Goal: Task Accomplishment & Management: Use online tool/utility

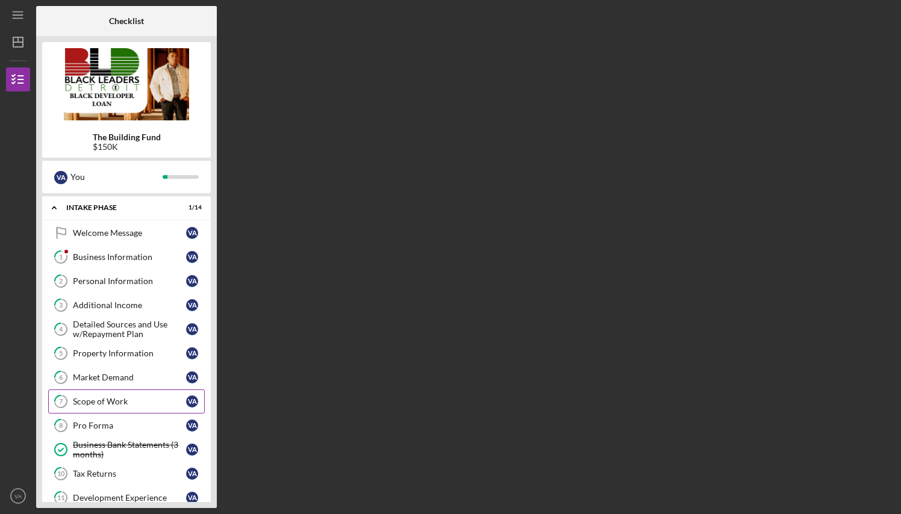
click at [121, 402] on div "Scope of Work" at bounding box center [129, 402] width 113 height 10
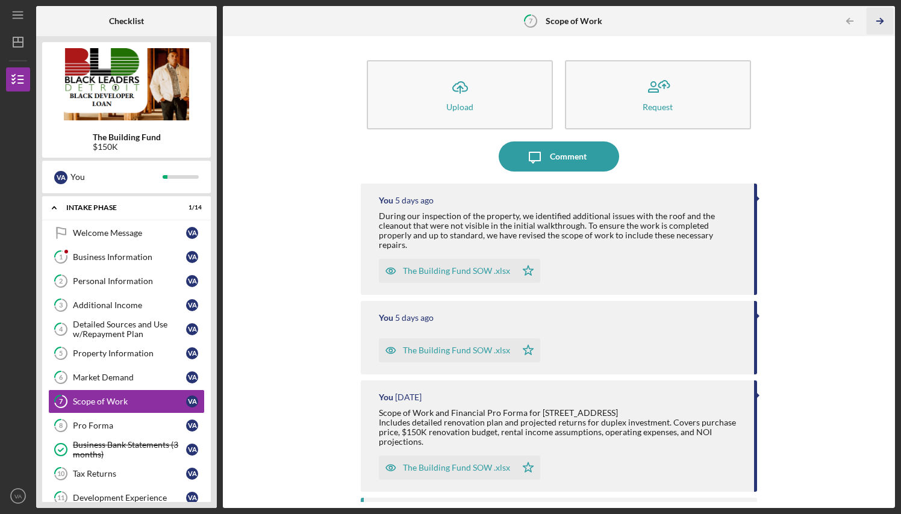
click at [880, 21] on line "button" at bounding box center [880, 21] width 6 height 0
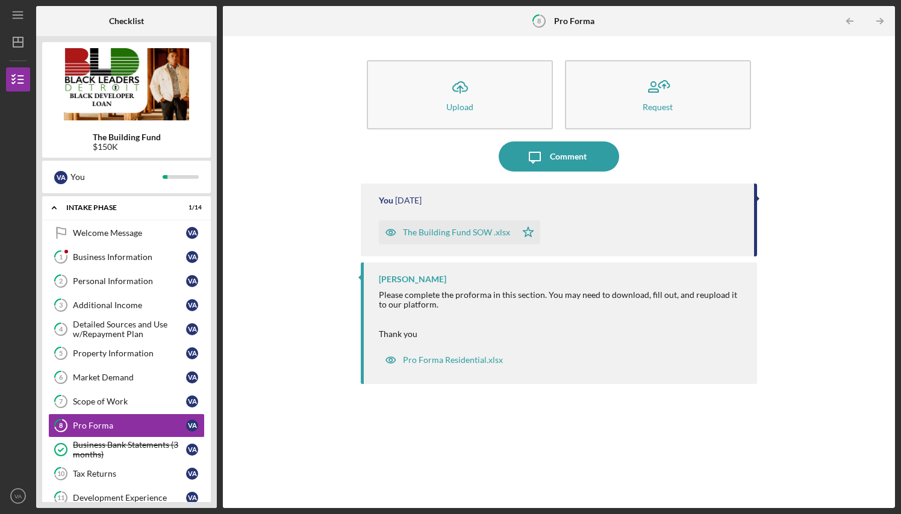
click at [880, 21] on line "button" at bounding box center [880, 21] width 6 height 0
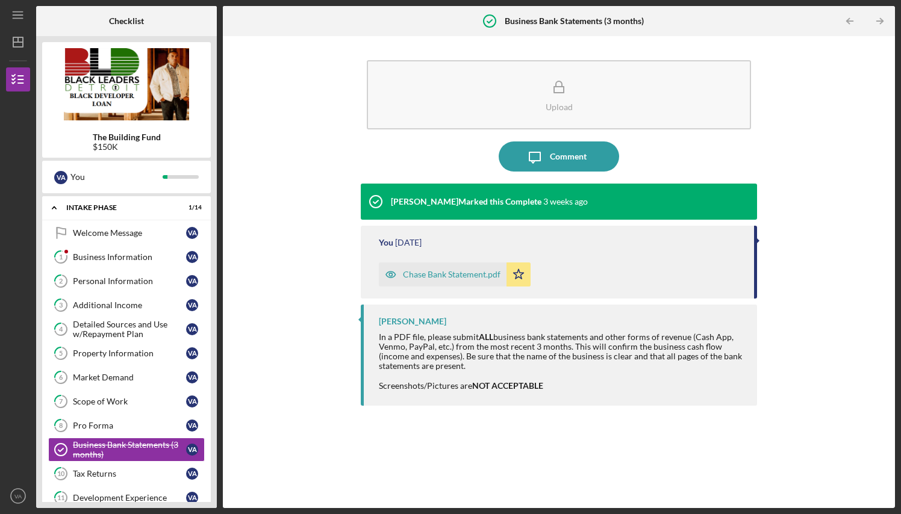
click at [880, 21] on line "button" at bounding box center [880, 21] width 6 height 0
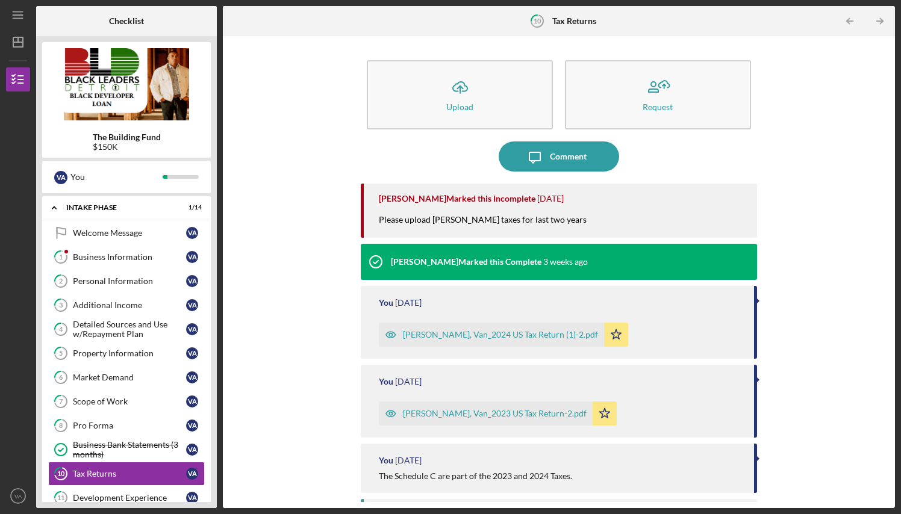
click at [880, 21] on line "button" at bounding box center [880, 21] width 6 height 0
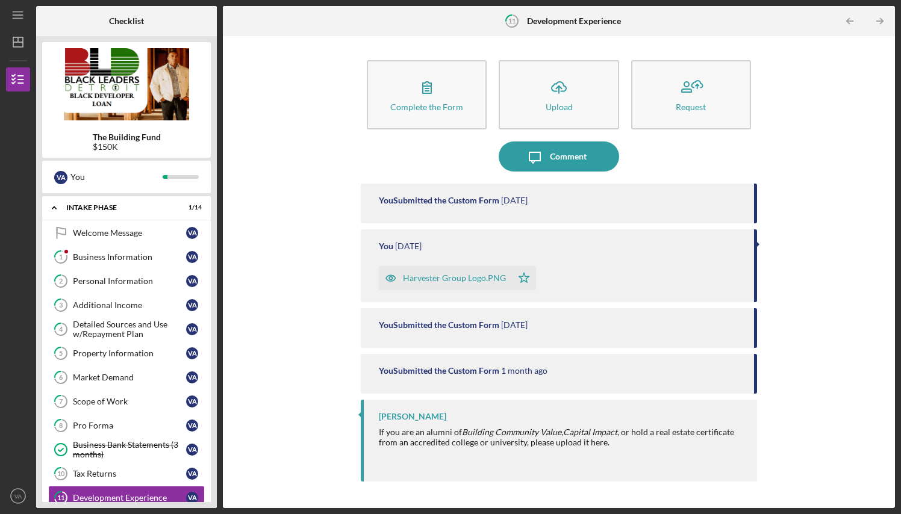
click at [880, 21] on line "button" at bounding box center [880, 21] width 6 height 0
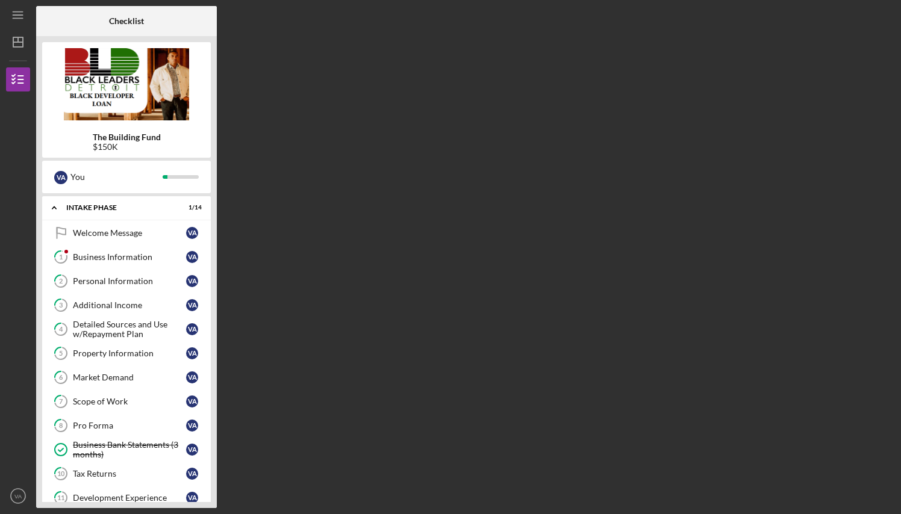
scroll to position [149, 0]
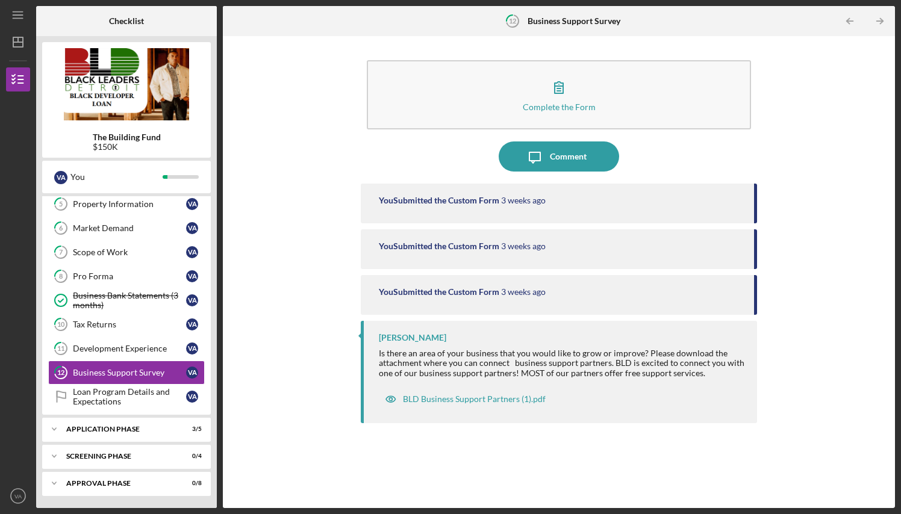
click at [880, 21] on line "button" at bounding box center [880, 21] width 6 height 0
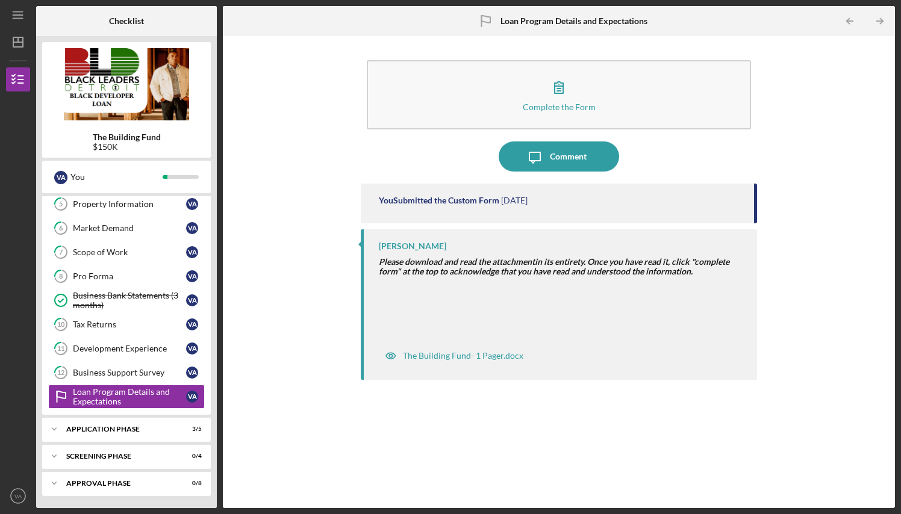
click at [880, 21] on line "button" at bounding box center [880, 21] width 6 height 0
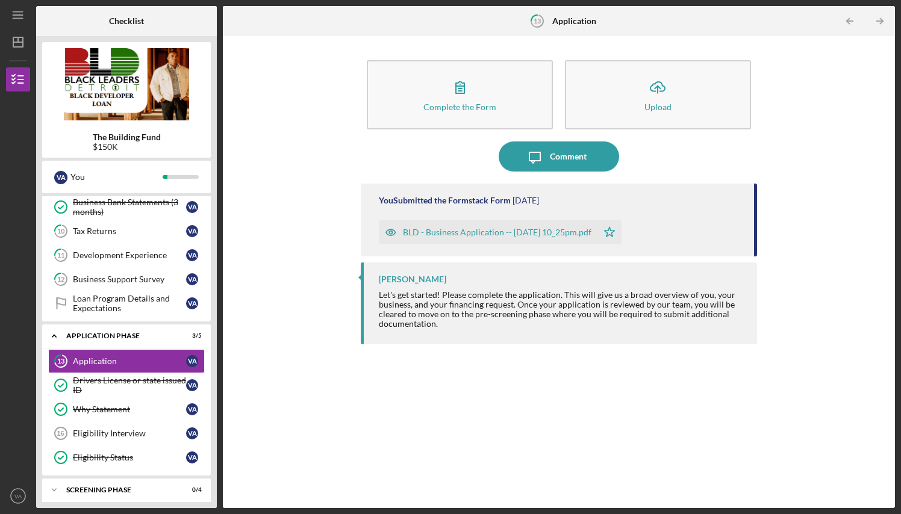
scroll to position [255, 0]
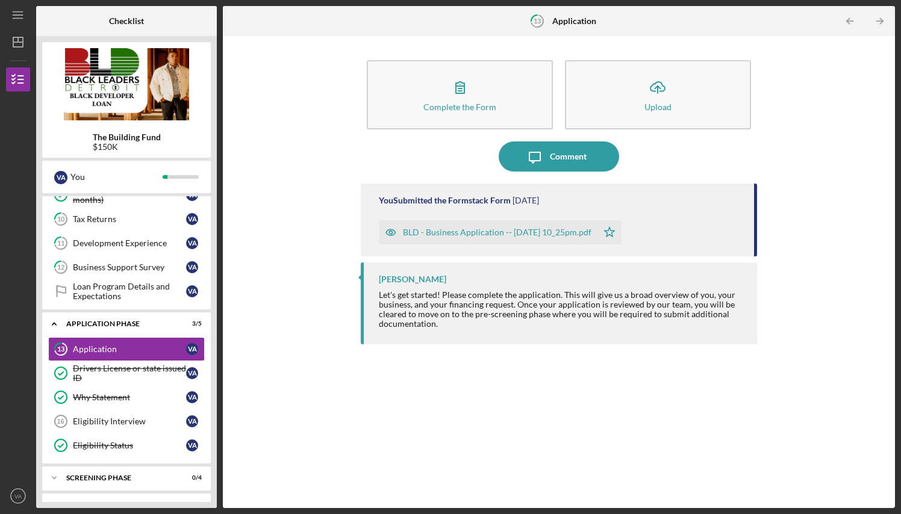
click at [880, 21] on line "button" at bounding box center [880, 21] width 6 height 0
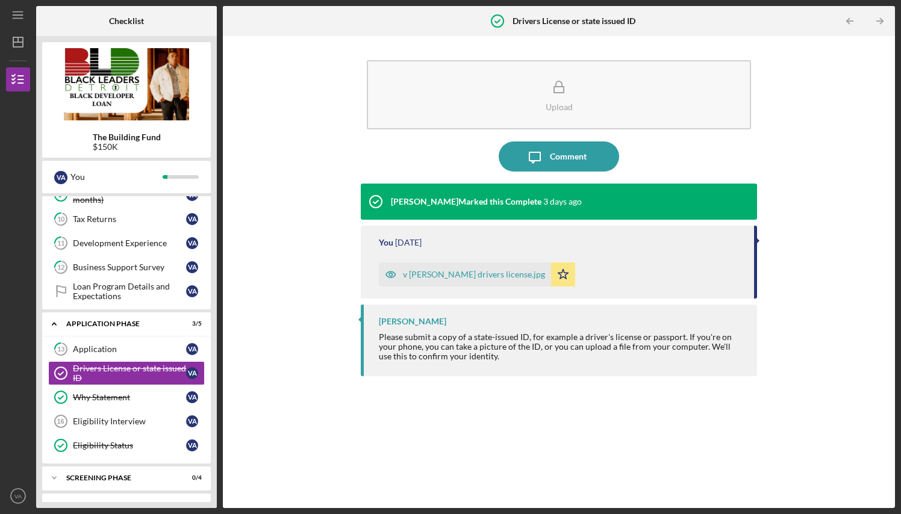
click at [880, 21] on line "button" at bounding box center [880, 21] width 6 height 0
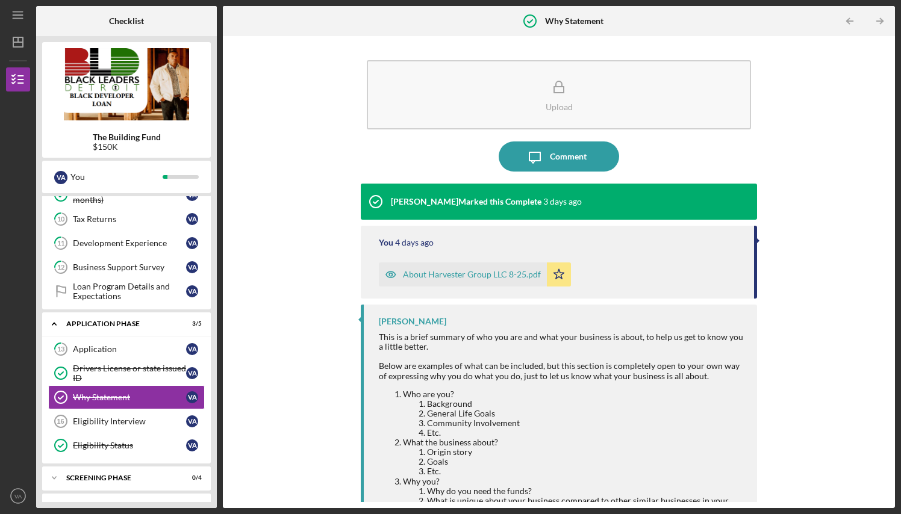
click at [880, 21] on line "button" at bounding box center [880, 21] width 6 height 0
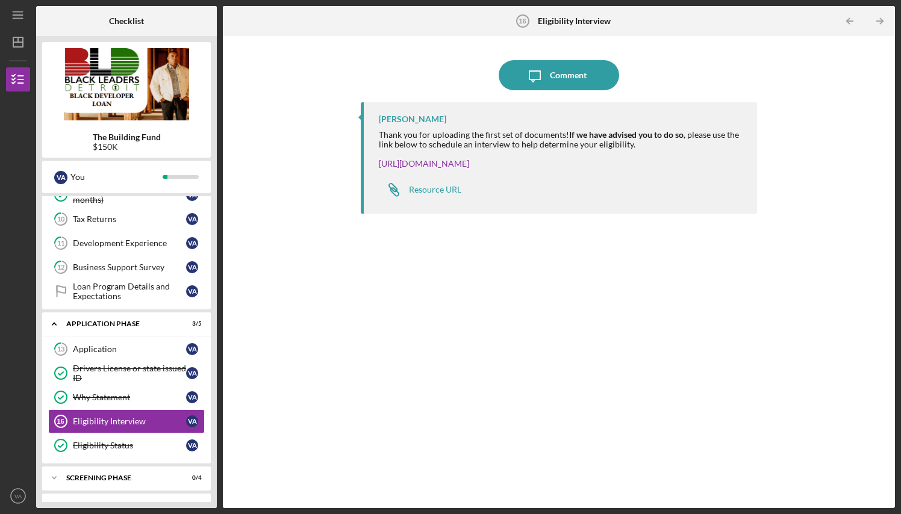
click at [880, 21] on line "button" at bounding box center [880, 21] width 6 height 0
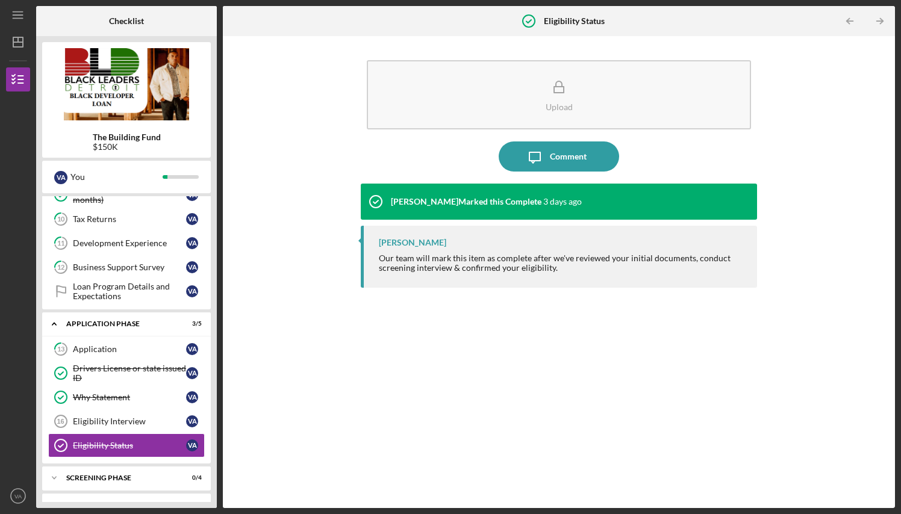
click at [880, 21] on line "button" at bounding box center [880, 21] width 6 height 0
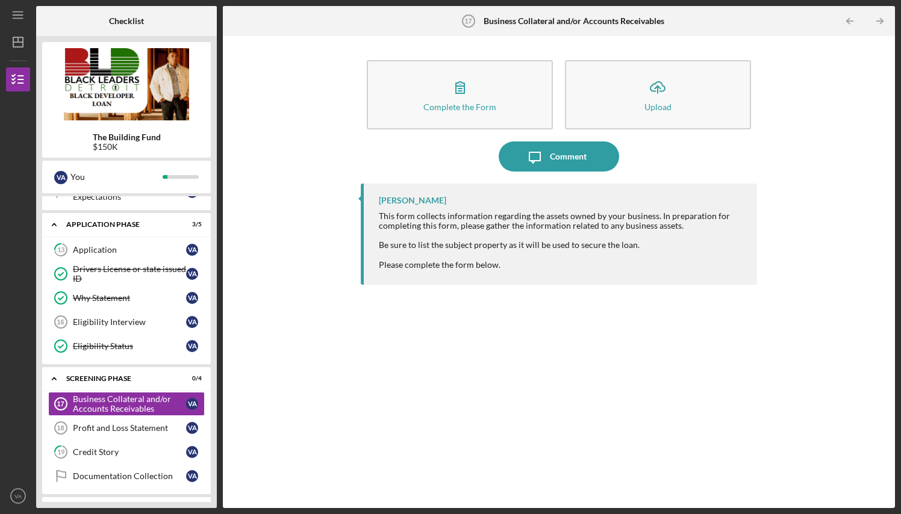
scroll to position [379, 0]
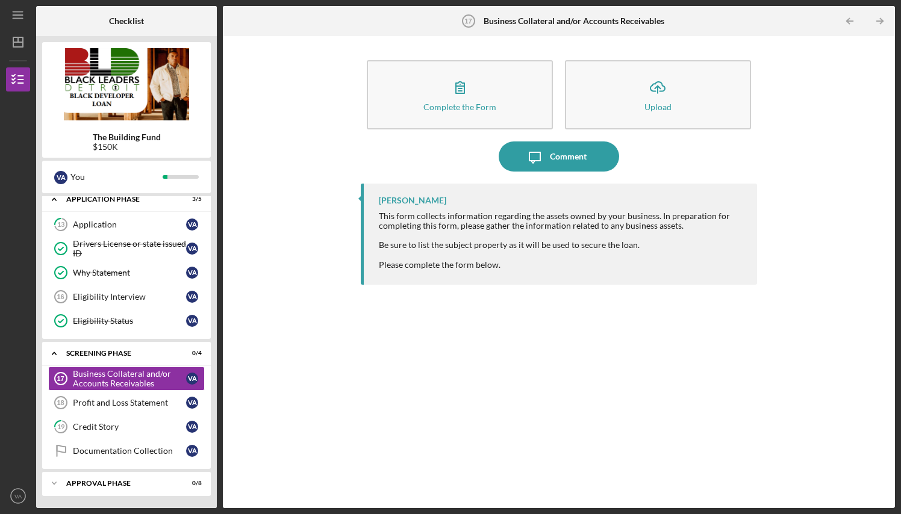
click at [880, 21] on line "button" at bounding box center [880, 21] width 6 height 0
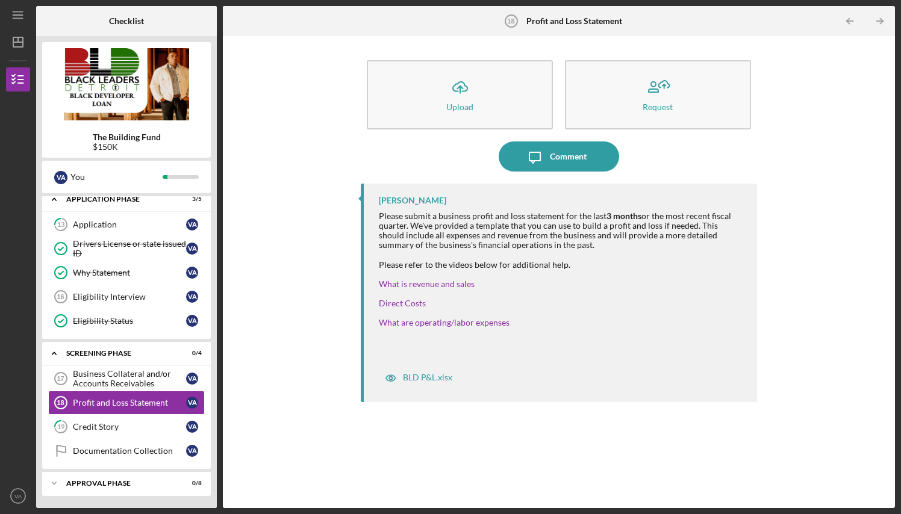
click at [880, 21] on line "button" at bounding box center [880, 21] width 6 height 0
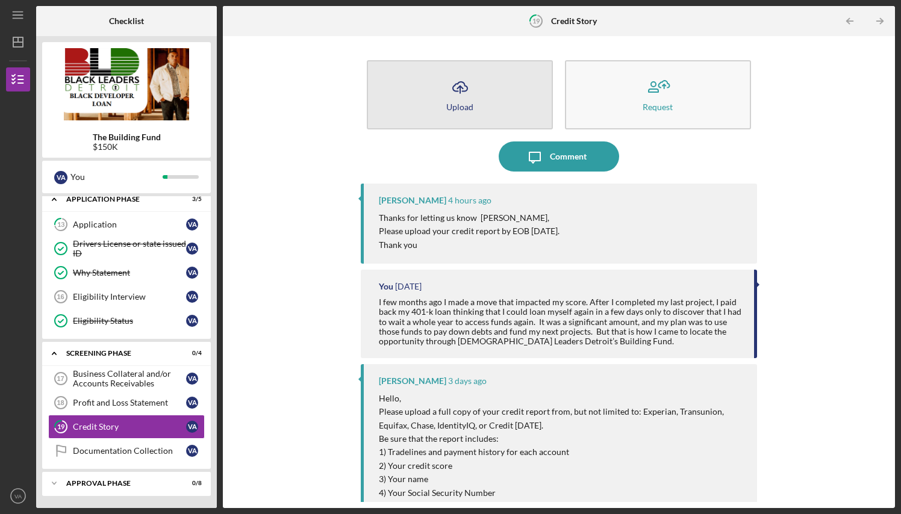
click at [458, 99] on icon "Icon/Upload" at bounding box center [460, 87] width 30 height 30
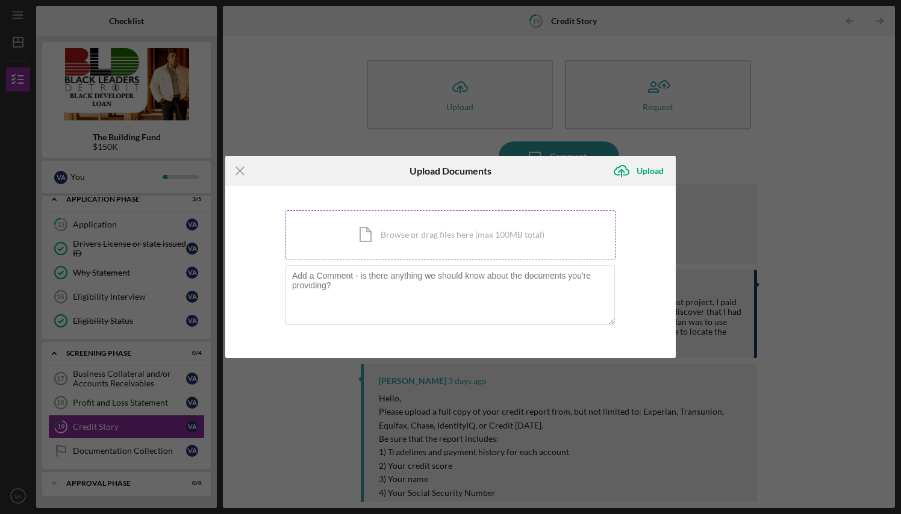
click at [432, 232] on div "Icon/Document Browse or drag files here (max 100MB total) Tap to choose files o…" at bounding box center [450, 234] width 330 height 49
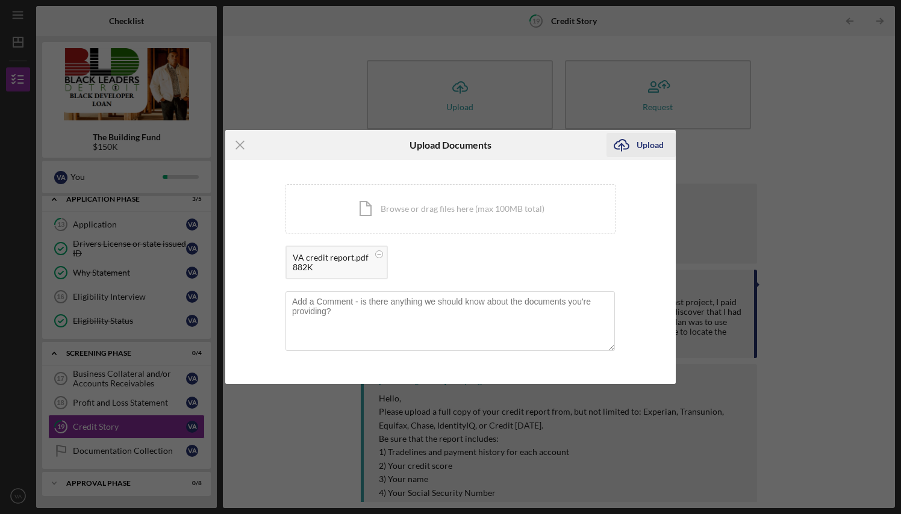
click at [650, 144] on div "Upload" at bounding box center [649, 145] width 27 height 24
